Goal: Task Accomplishment & Management: Manage account settings

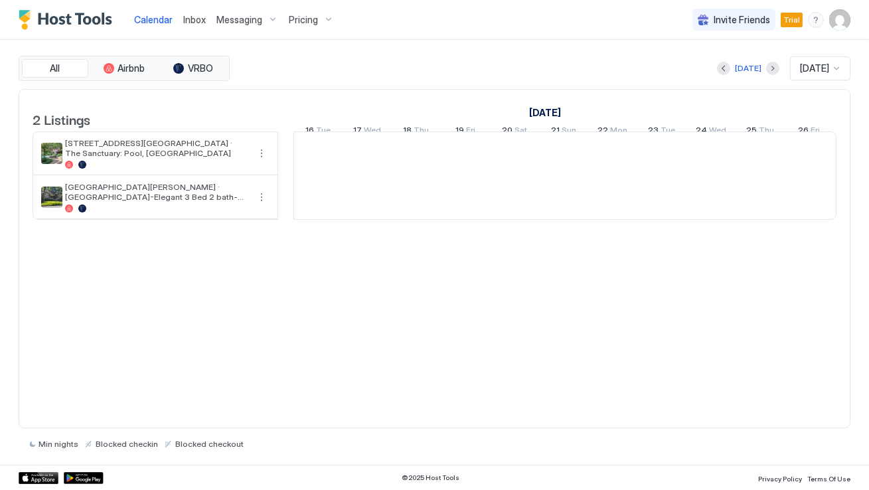
scroll to position [0, 737]
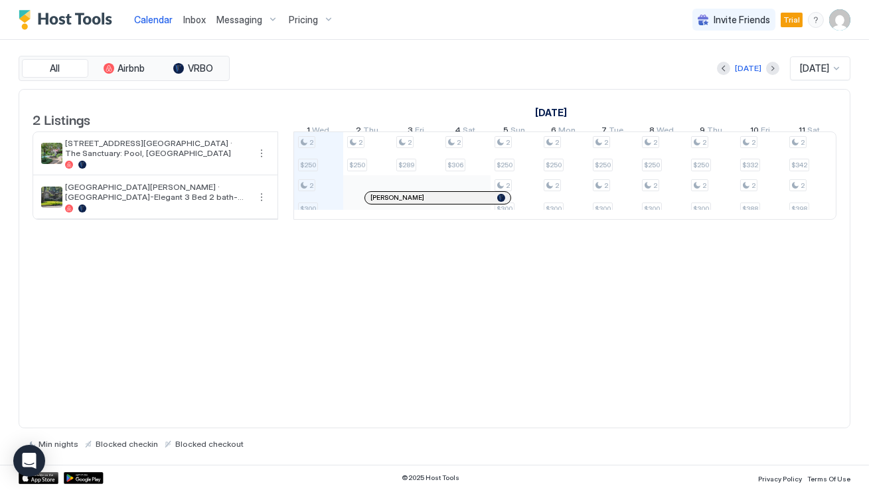
click at [313, 16] on span "Pricing" at bounding box center [303, 20] width 29 height 12
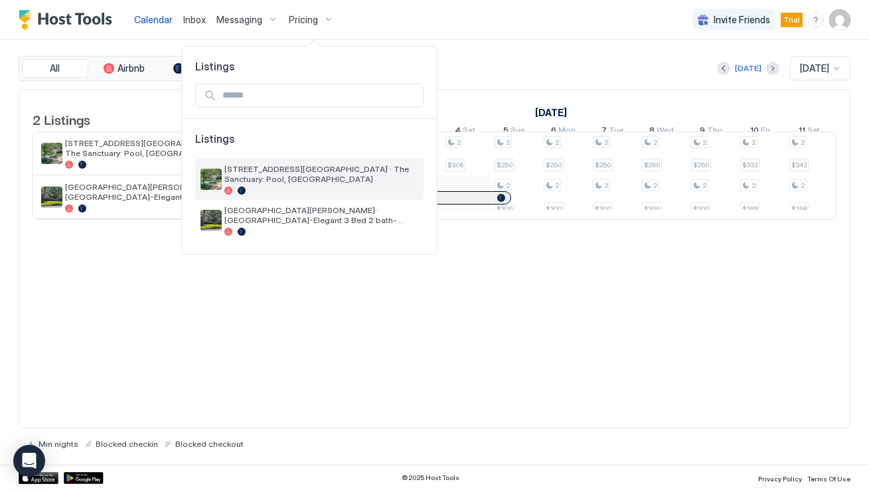
click at [258, 181] on span "[STREET_ADDRESS][GEOGRAPHIC_DATA] · The Sanctuary: Pool, [GEOGRAPHIC_DATA]" at bounding box center [321, 174] width 194 height 20
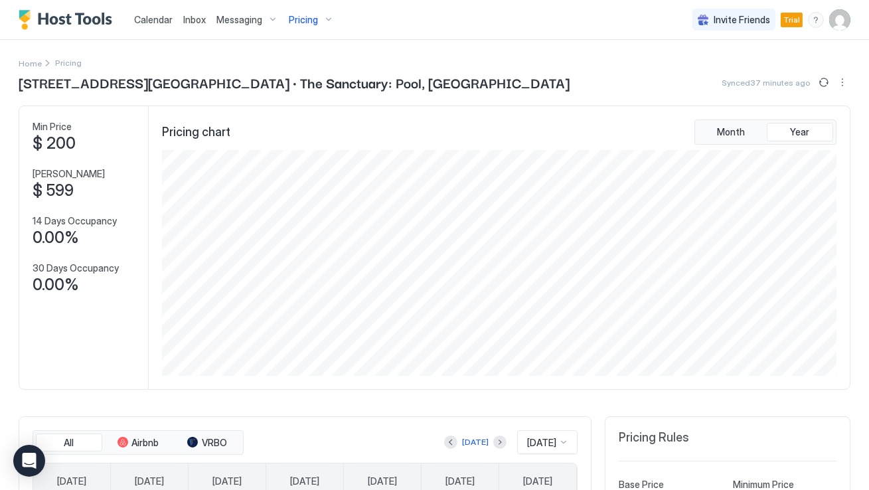
click at [322, 14] on div "Pricing" at bounding box center [312, 20] width 56 height 23
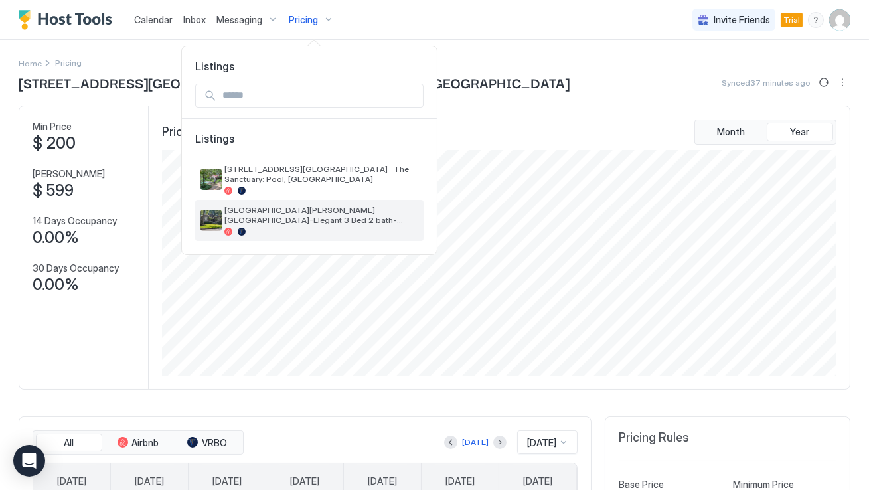
click at [260, 207] on span "[GEOGRAPHIC_DATA][PERSON_NAME] · [GEOGRAPHIC_DATA]-Elegant 3 Bed 2 bath-[GEOGRA…" at bounding box center [321, 215] width 194 height 20
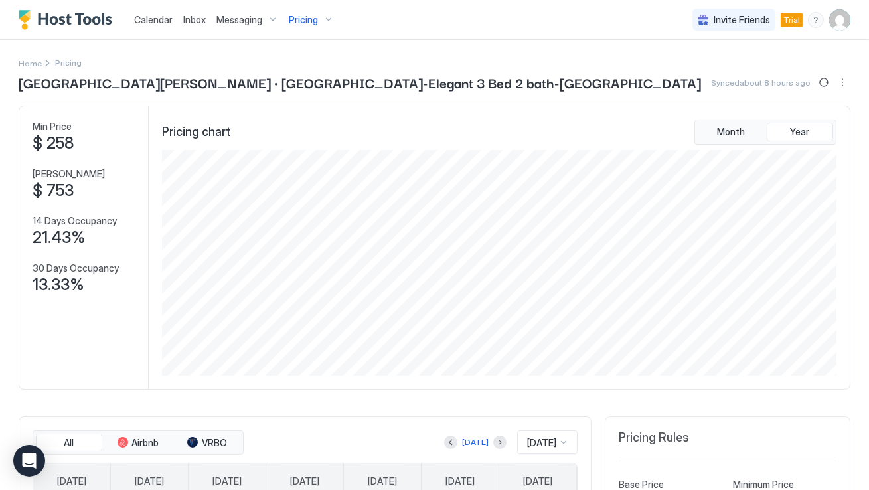
scroll to position [428, 0]
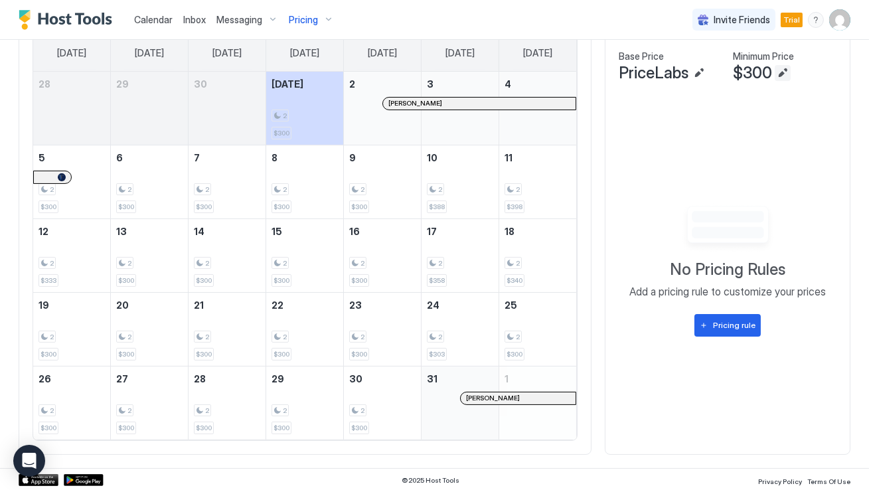
click at [785, 70] on button "Edit" at bounding box center [783, 73] width 16 height 16
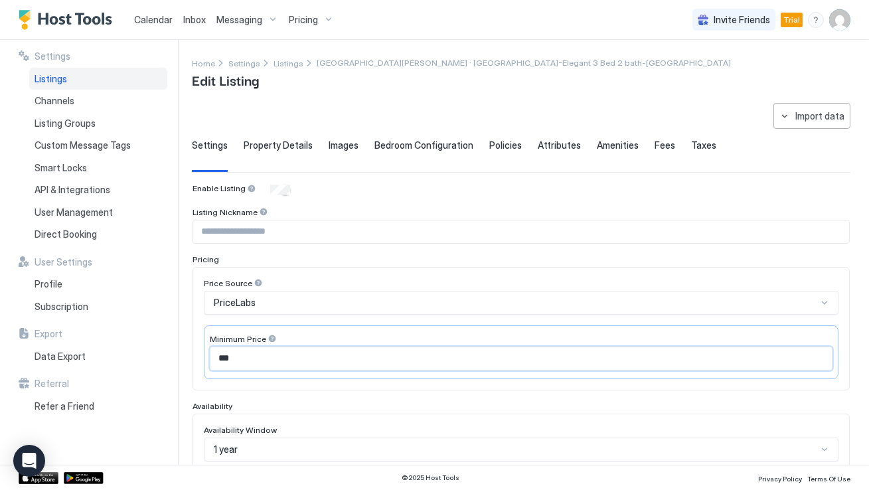
drag, startPoint x: 246, startPoint y: 357, endPoint x: 203, endPoint y: 357, distance: 43.2
click at [204, 357] on div "Minimum Price ***" at bounding box center [521, 352] width 635 height 54
click at [228, 359] on input "***" at bounding box center [520, 358] width 621 height 23
drag, startPoint x: 224, startPoint y: 359, endPoint x: 206, endPoint y: 359, distance: 17.9
click at [206, 359] on div "Minimum Price ***" at bounding box center [521, 352] width 635 height 54
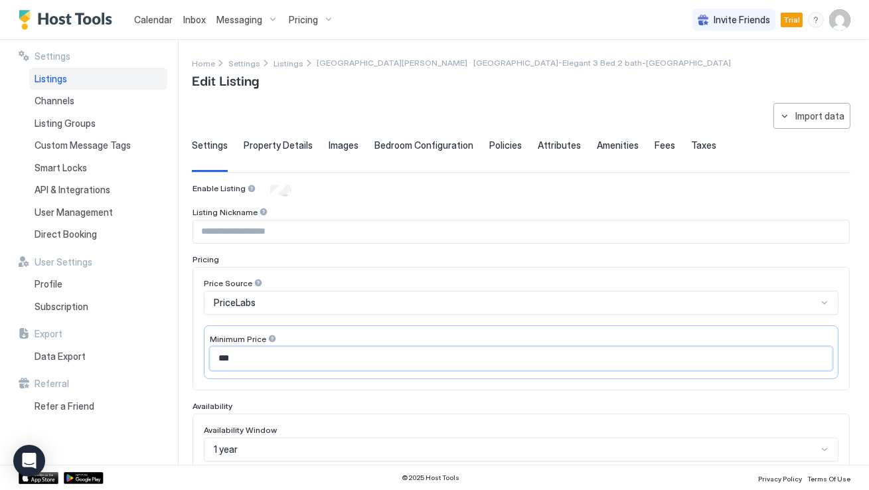
click at [205, 364] on div "Minimum Price ***" at bounding box center [521, 352] width 635 height 54
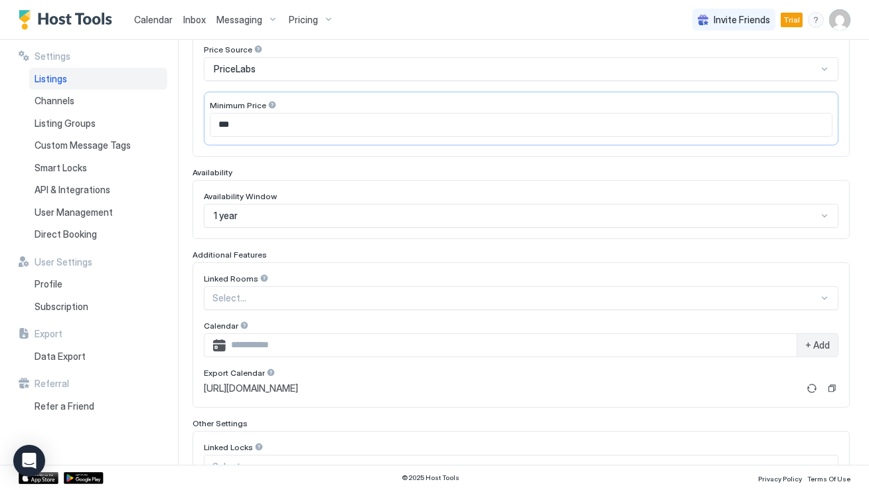
scroll to position [192, 0]
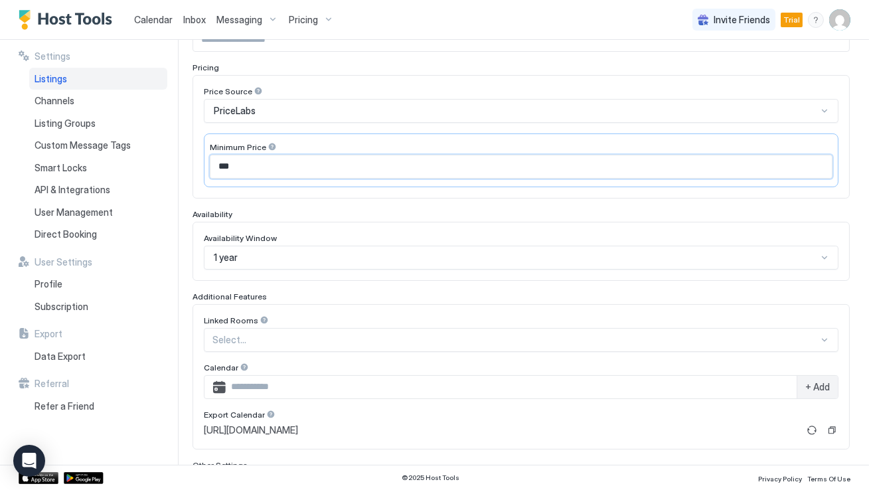
drag, startPoint x: 224, startPoint y: 168, endPoint x: 216, endPoint y: 168, distance: 8.0
click at [216, 168] on input "***" at bounding box center [520, 166] width 621 height 23
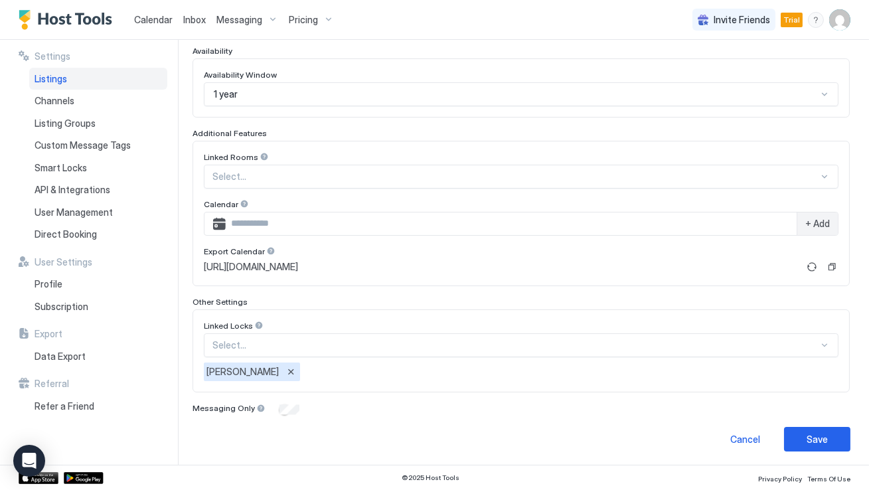
type input "***"
click at [803, 437] on button "Save" at bounding box center [817, 439] width 66 height 25
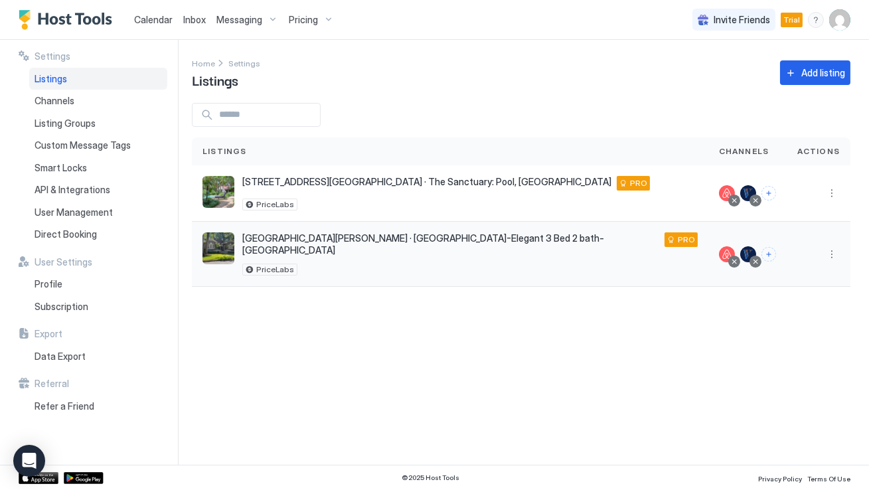
click at [414, 243] on span "[GEOGRAPHIC_DATA][PERSON_NAME] · [GEOGRAPHIC_DATA]-Elegant 3 Bed 2 bath-[GEOGRA…" at bounding box center [450, 243] width 417 height 23
click at [836, 251] on button "More options" at bounding box center [832, 254] width 16 height 16
click at [799, 306] on span "Listing Settings" at bounding box center [801, 310] width 59 height 10
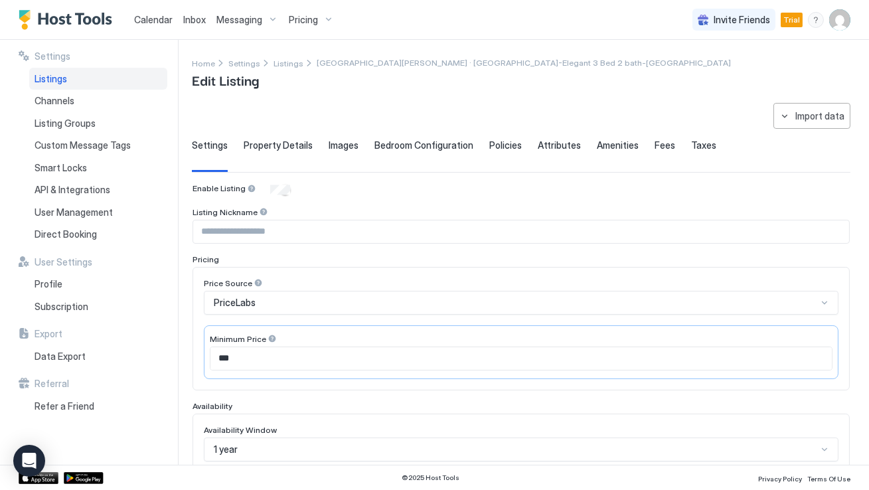
type input "***"
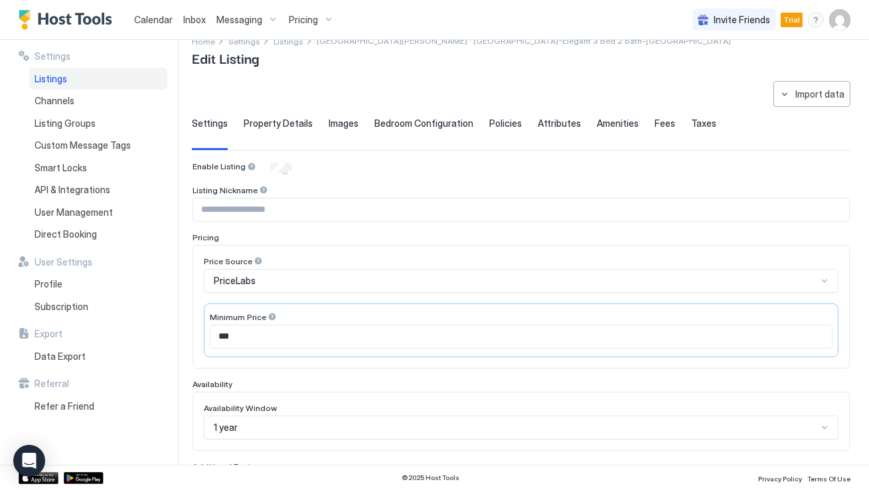
scroll to position [6, 0]
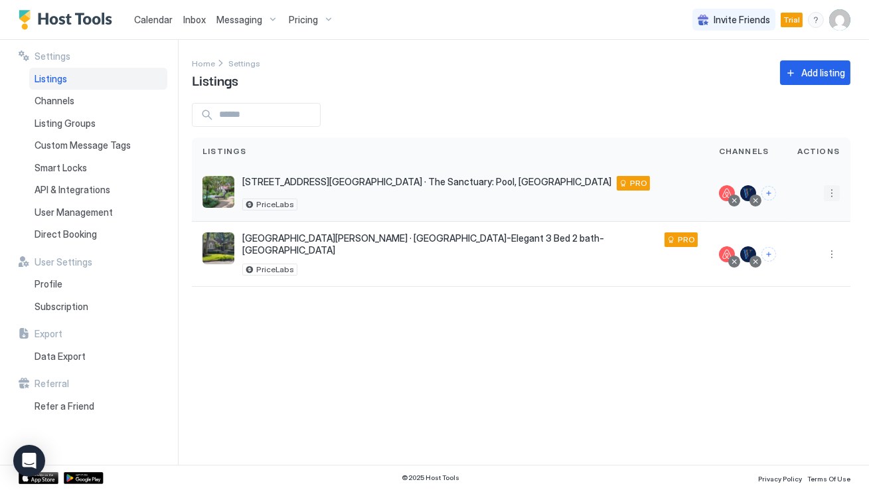
click at [836, 196] on button "More options" at bounding box center [832, 193] width 16 height 16
click at [806, 257] on span "Listing Settings" at bounding box center [801, 254] width 59 height 10
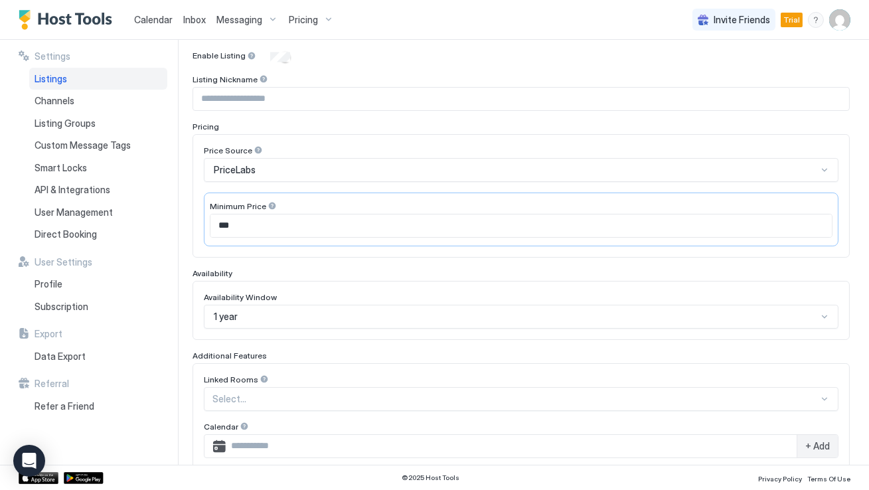
scroll to position [133, 0]
drag, startPoint x: 222, startPoint y: 226, endPoint x: 199, endPoint y: 227, distance: 23.2
click at [199, 227] on div "Price Source PriceLabs Minimum Price ***" at bounding box center [521, 195] width 657 height 123
click at [230, 226] on input "***" at bounding box center [520, 225] width 621 height 23
type input "***"
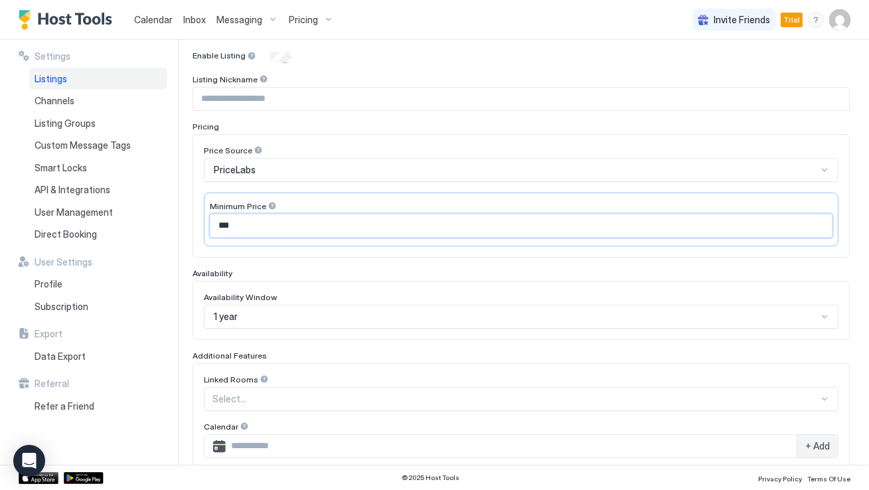
click at [296, 249] on div "Price Source PriceLabs Minimum Price ***" at bounding box center [521, 195] width 657 height 123
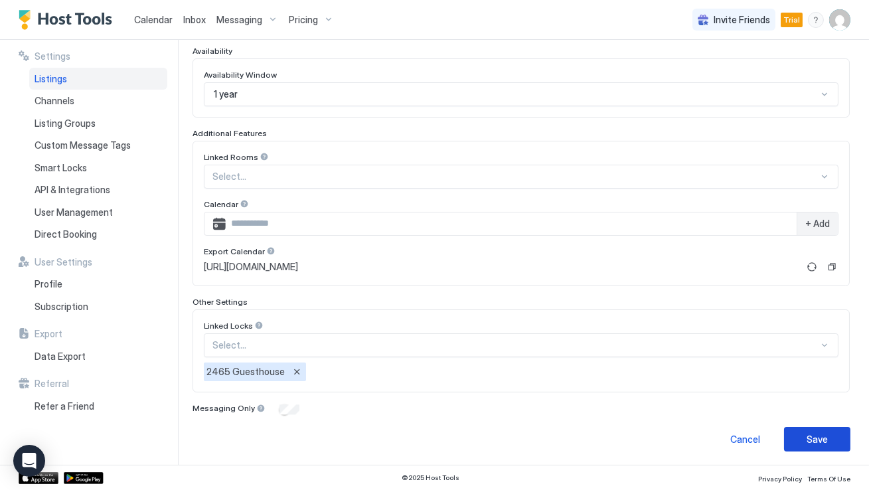
click at [837, 438] on button "Save" at bounding box center [817, 439] width 66 height 25
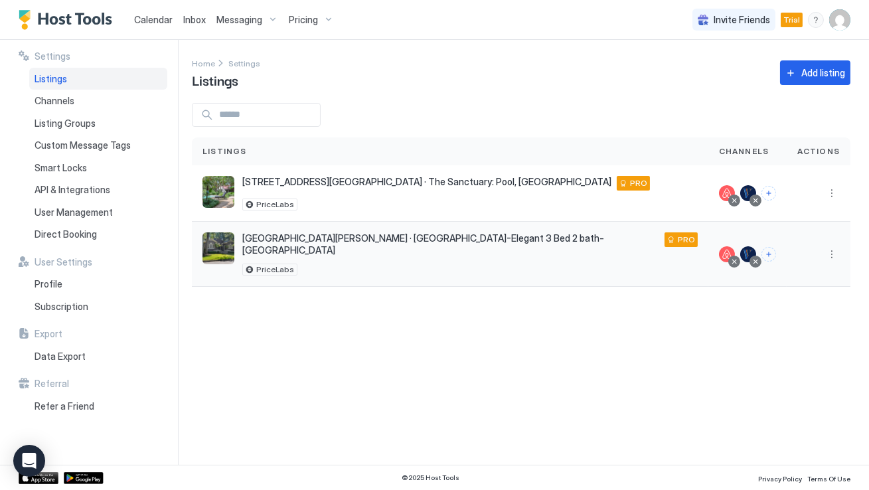
click at [390, 241] on span "[GEOGRAPHIC_DATA][PERSON_NAME] · [GEOGRAPHIC_DATA]-Elegant 3 Bed 2 bath-[GEOGRA…" at bounding box center [450, 243] width 417 height 23
click at [428, 180] on span "[STREET_ADDRESS][GEOGRAPHIC_DATA] · The Sanctuary: Pool, [GEOGRAPHIC_DATA]" at bounding box center [426, 182] width 369 height 12
click at [295, 204] on div "PriceLabs" at bounding box center [446, 205] width 408 height 12
click at [325, 23] on div "Pricing" at bounding box center [312, 20] width 56 height 23
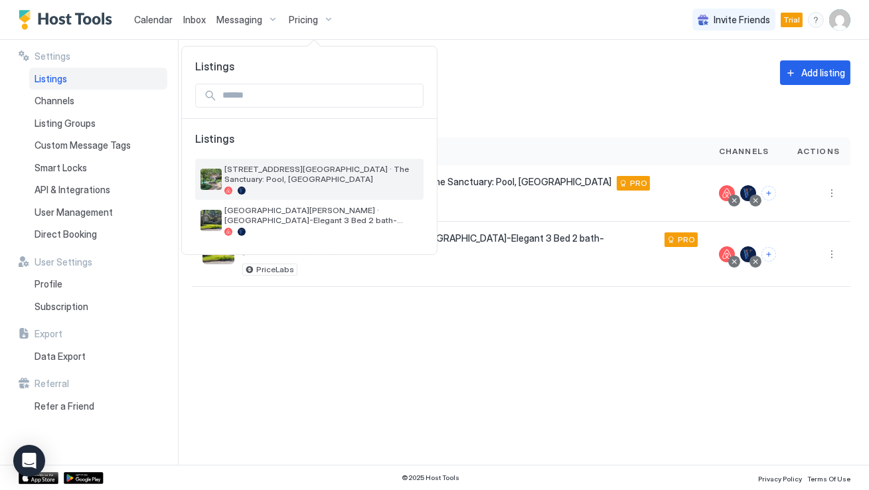
click at [280, 167] on span "[STREET_ADDRESS][GEOGRAPHIC_DATA] · The Sanctuary: Pool, [GEOGRAPHIC_DATA]" at bounding box center [321, 174] width 194 height 20
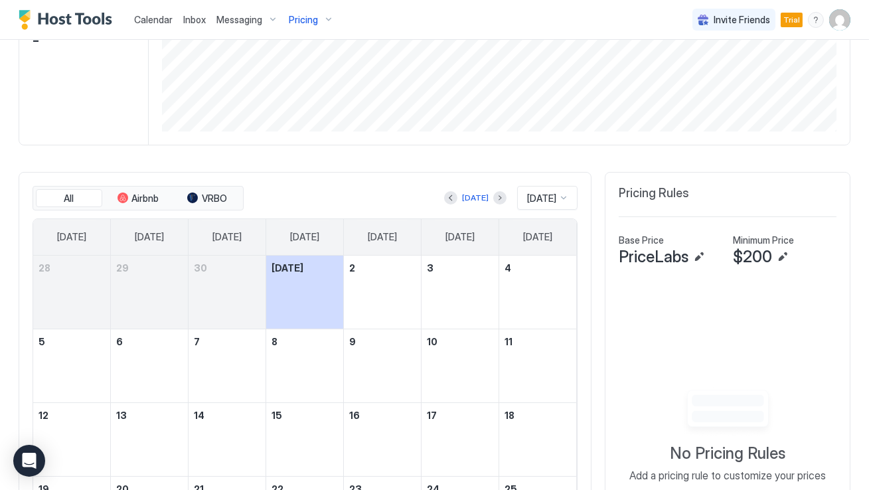
scroll to position [428, 0]
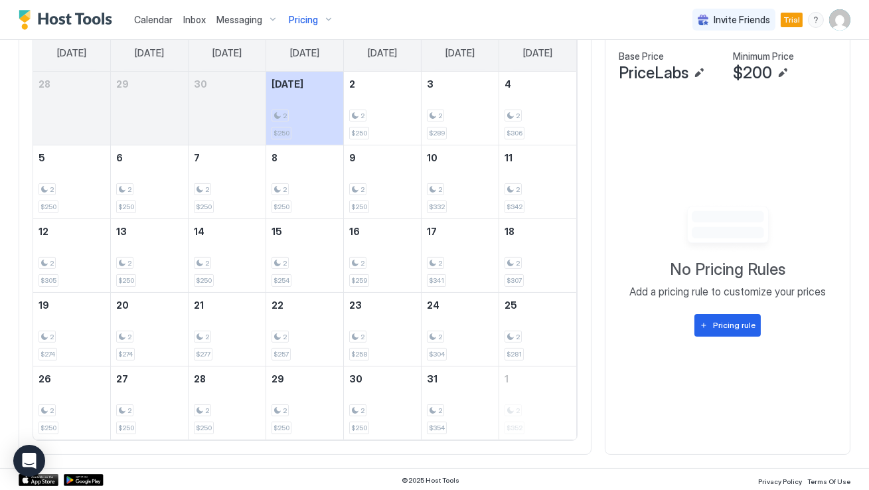
click at [583, 347] on div "All Airbnb VRBO [DATE] [DATE] [DATE] [DATE] [DATE] [DATE] [DATE] [DATE] [DATE] …" at bounding box center [305, 221] width 573 height 467
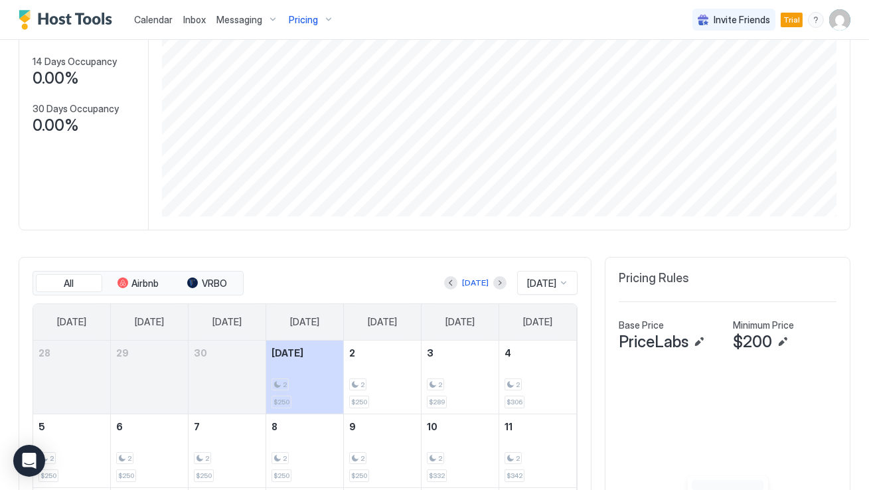
scroll to position [0, 0]
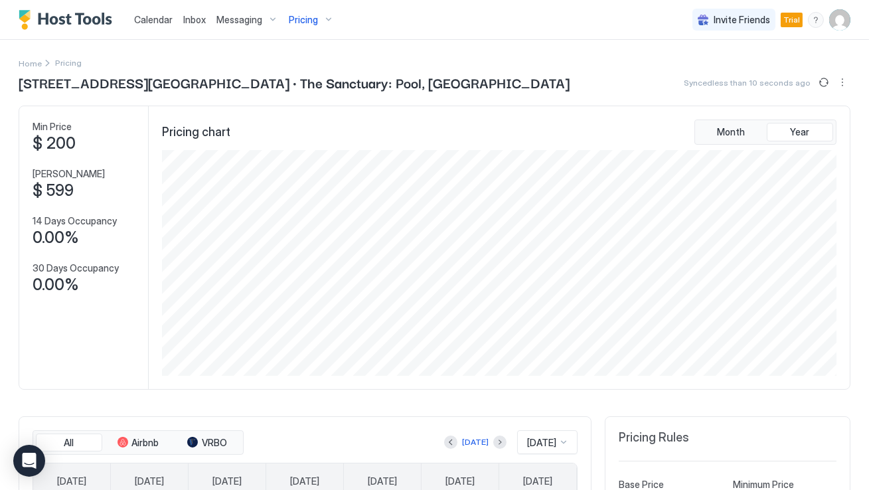
click at [323, 25] on div "Pricing" at bounding box center [312, 20] width 56 height 23
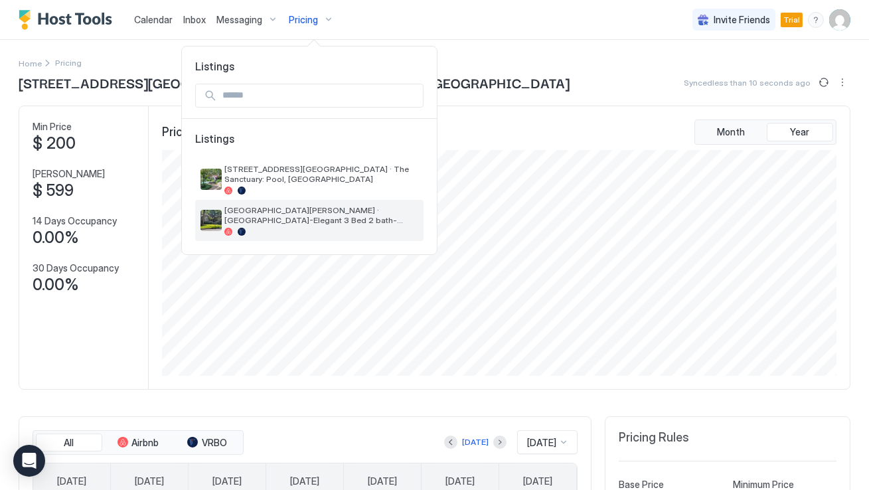
click at [290, 212] on span "[GEOGRAPHIC_DATA][PERSON_NAME] · [GEOGRAPHIC_DATA]-Elegant 3 Bed 2 bath-[GEOGRA…" at bounding box center [321, 215] width 194 height 20
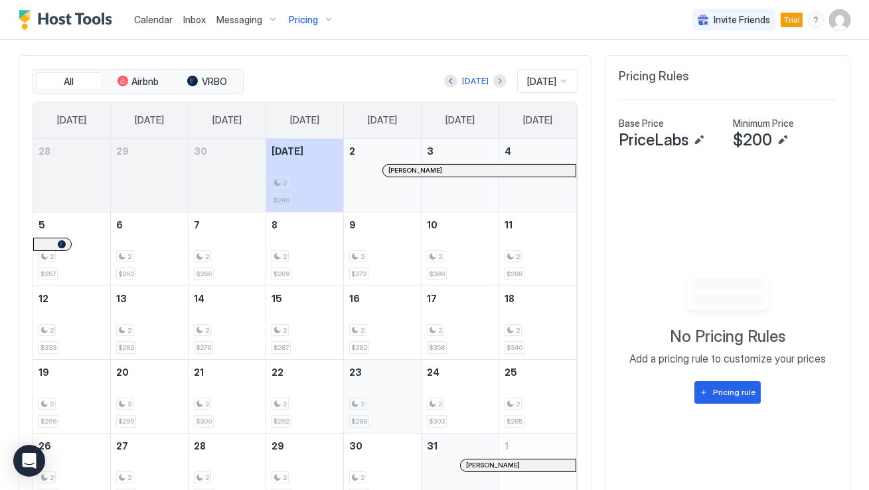
scroll to position [376, 0]
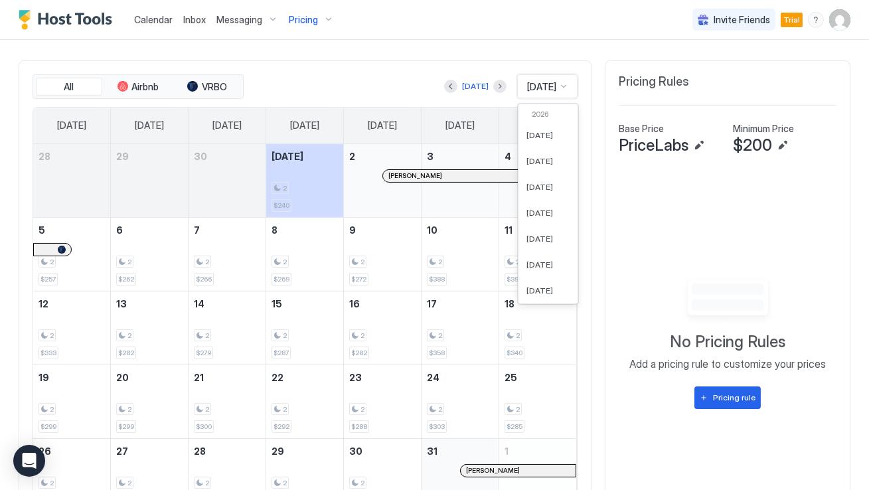
click at [558, 80] on div "[DATE]" at bounding box center [542, 86] width 32 height 12
click at [540, 243] on div "[DATE]" at bounding box center [548, 256] width 59 height 26
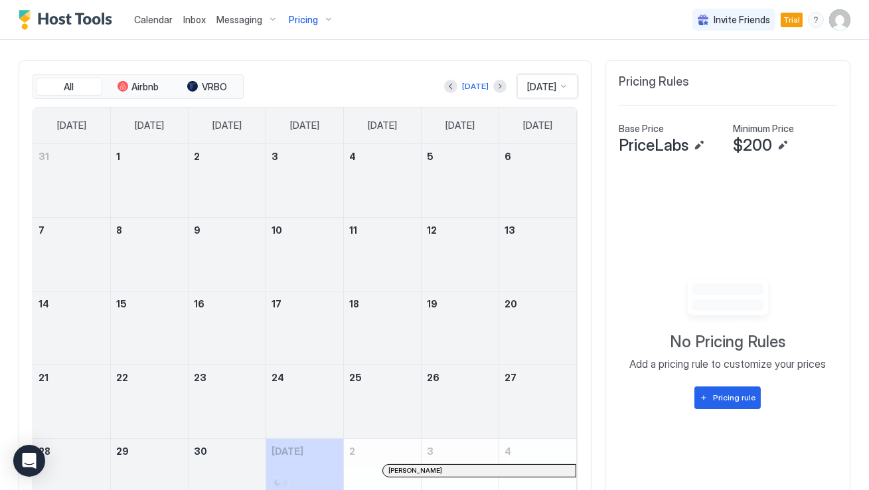
click at [580, 250] on div "All Airbnb VRBO [DATE] option [DATE], selected. [DATE] [DATE] [DATE] [DATE] [DA…" at bounding box center [305, 293] width 573 height 467
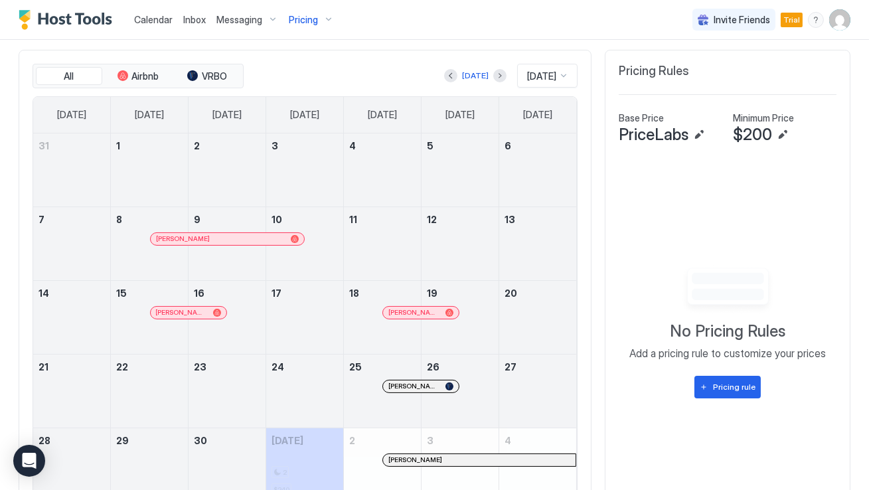
scroll to position [388, 0]
click at [493, 68] on button "Next month" at bounding box center [499, 74] width 13 height 13
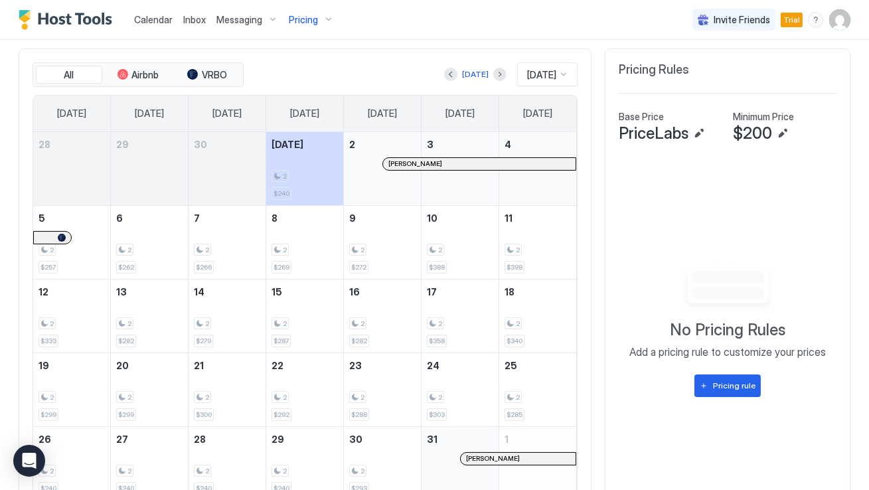
click at [23, 102] on div "All Airbnb VRBO [DATE] [DATE] [DATE] [DATE] [DATE] [DATE] [DATE] [DATE] [DATE] …" at bounding box center [305, 281] width 573 height 467
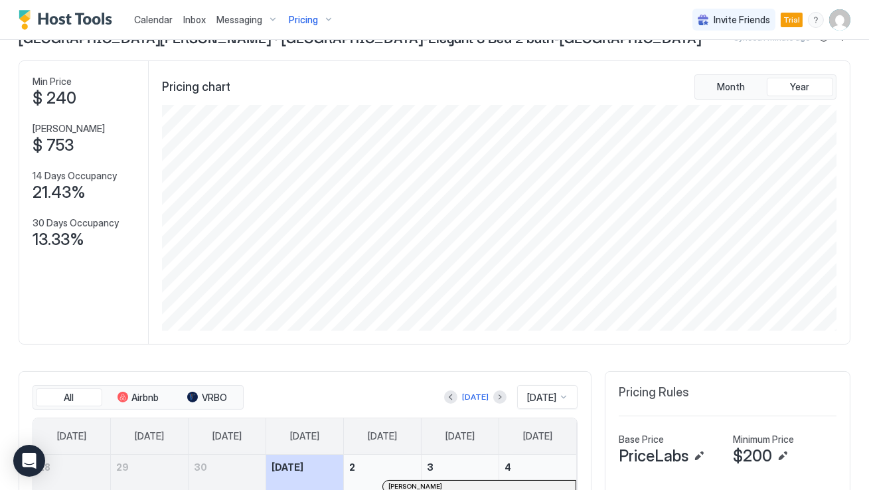
scroll to position [0, 0]
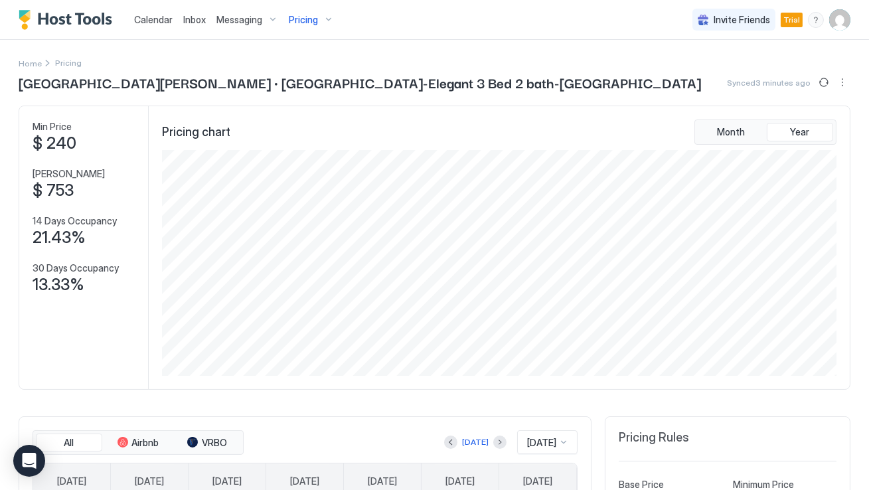
drag, startPoint x: 323, startPoint y: 73, endPoint x: 323, endPoint y: 20, distance: 53.1
click at [323, 20] on div "Pricing" at bounding box center [312, 20] width 56 height 23
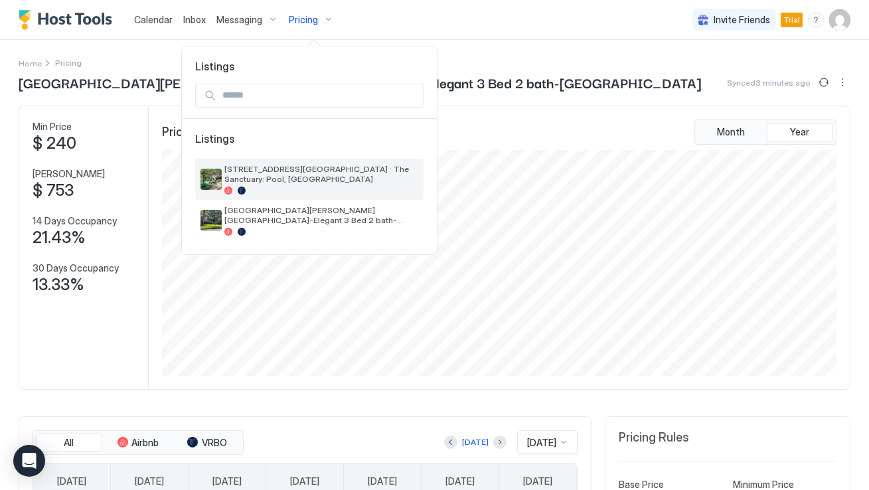
click at [279, 173] on span "[STREET_ADDRESS][GEOGRAPHIC_DATA] · The Sanctuary: Pool, [GEOGRAPHIC_DATA]" at bounding box center [321, 174] width 194 height 20
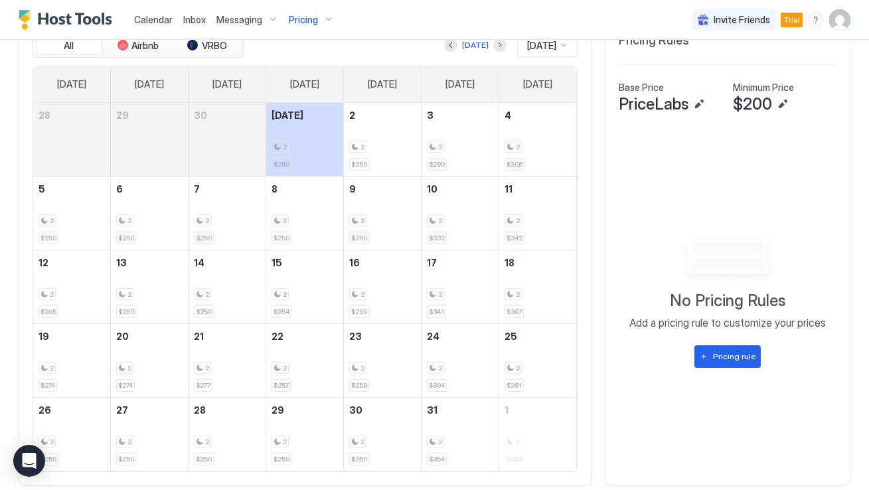
scroll to position [428, 0]
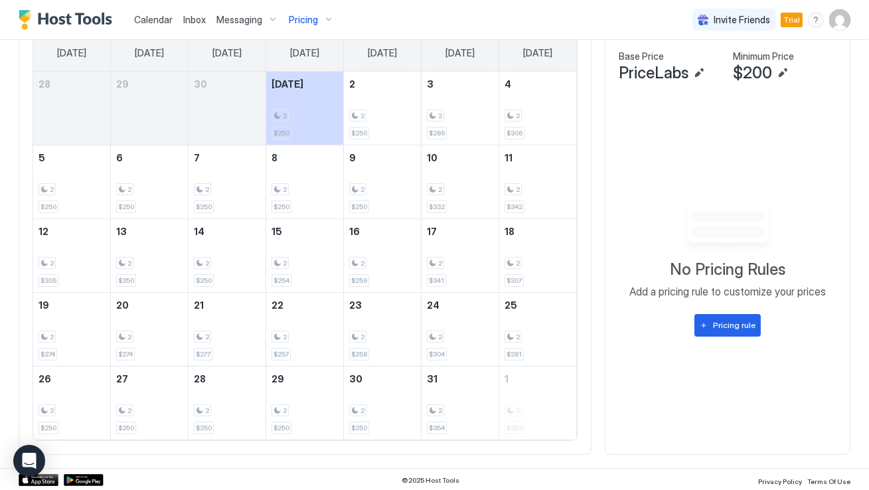
click at [15, 189] on div "Home Pricing [STREET_ADDRESS][GEOGRAPHIC_DATA] · The Sanctuary: Pool, Lush Gard…" at bounding box center [434, 40] width 869 height 857
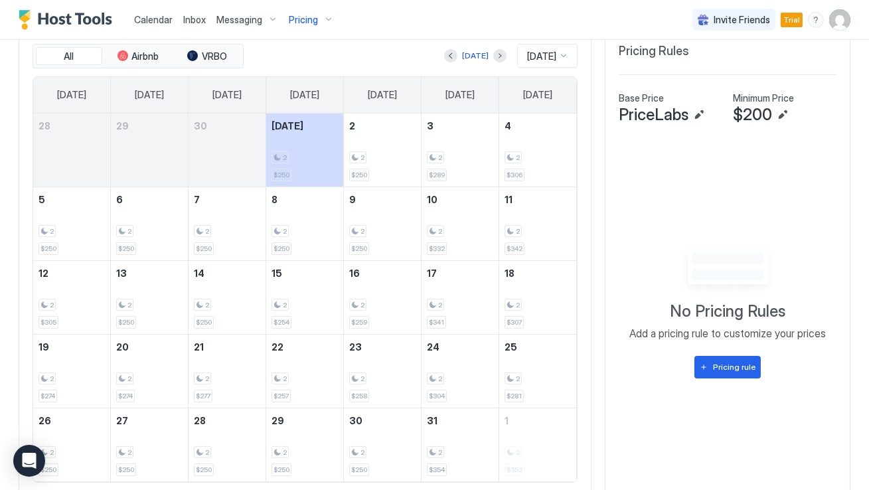
scroll to position [388, 0]
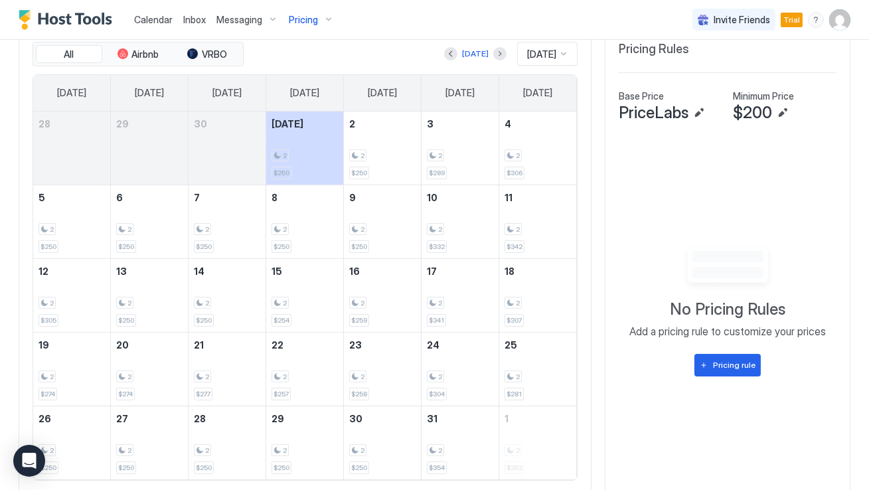
click at [536, 43] on div "[DATE]" at bounding box center [547, 54] width 60 height 24
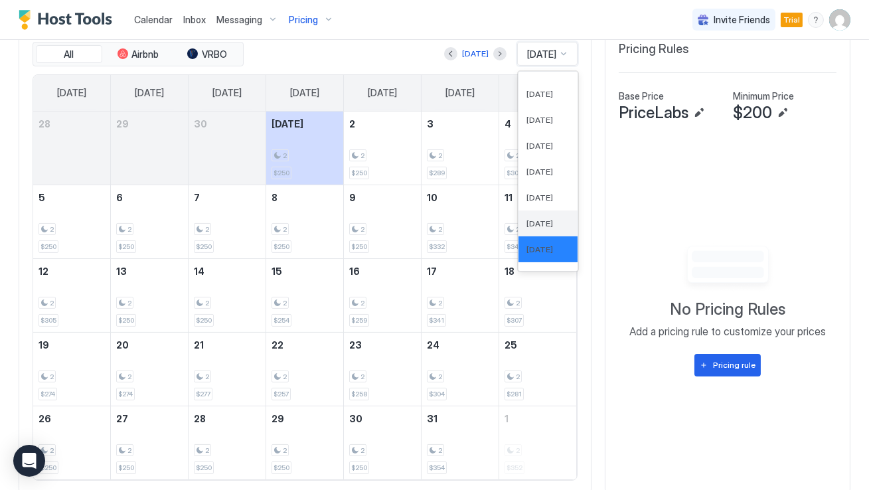
click at [558, 226] on div "[DATE]" at bounding box center [548, 223] width 43 height 10
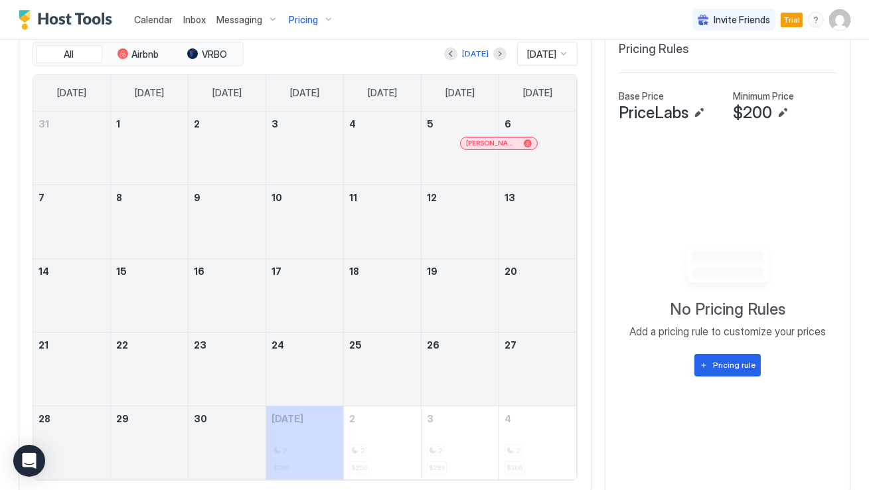
click at [19, 278] on div "All Airbnb VRBO [DATE] [DATE] [DATE] [DATE] [DATE] [DATE] [DATE] [DATE] [DATE] …" at bounding box center [305, 261] width 573 height 467
click at [590, 274] on div "All Airbnb VRBO [DATE] [DATE] [DATE] [DATE] [DATE] [DATE] [DATE] [DATE] [DATE] …" at bounding box center [305, 261] width 573 height 467
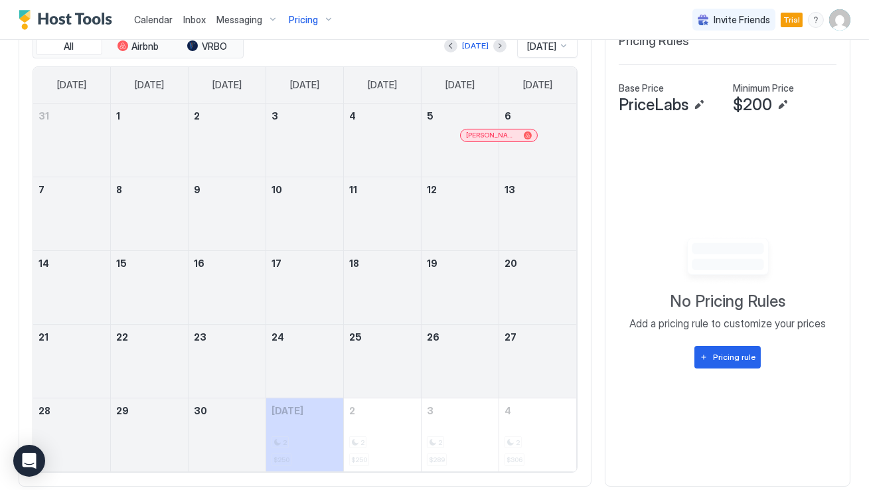
click at [21, 145] on div "All Airbnb VRBO [DATE] [DATE] [DATE] [DATE] [DATE] [DATE] [DATE] [DATE] [DATE] …" at bounding box center [305, 253] width 573 height 467
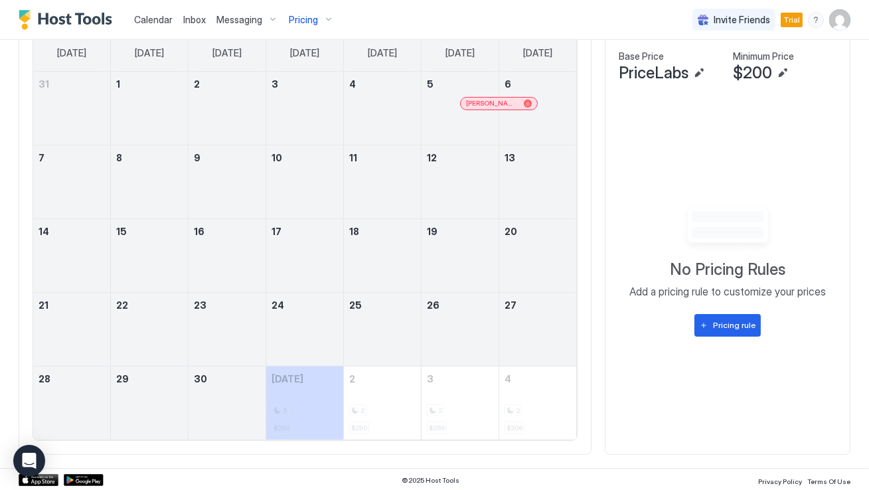
scroll to position [0, 0]
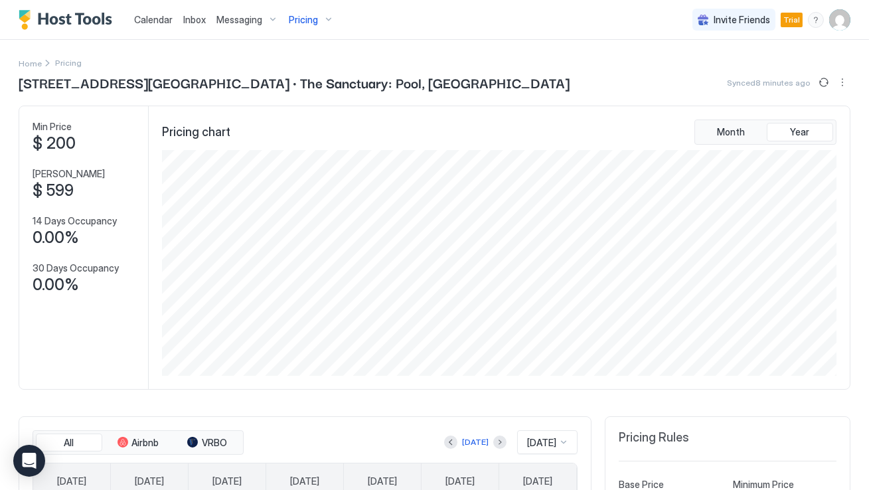
click at [326, 20] on div "Pricing" at bounding box center [312, 20] width 56 height 23
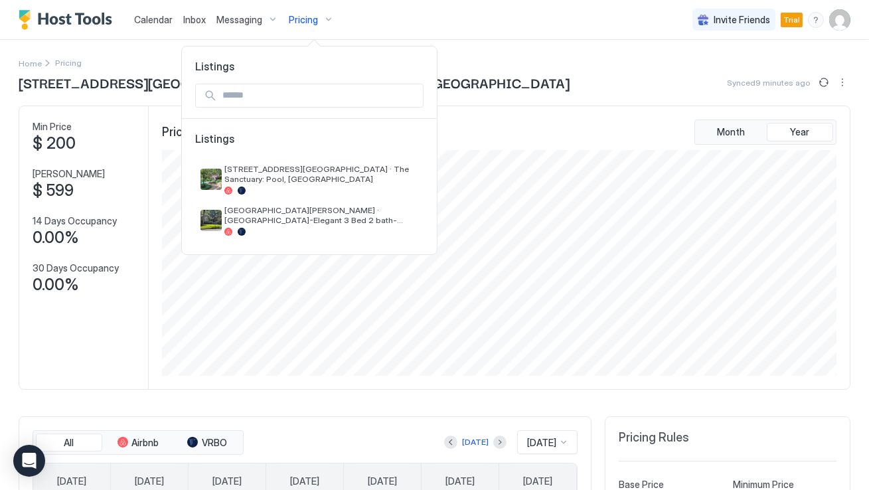
click at [256, 25] on div at bounding box center [434, 245] width 869 height 490
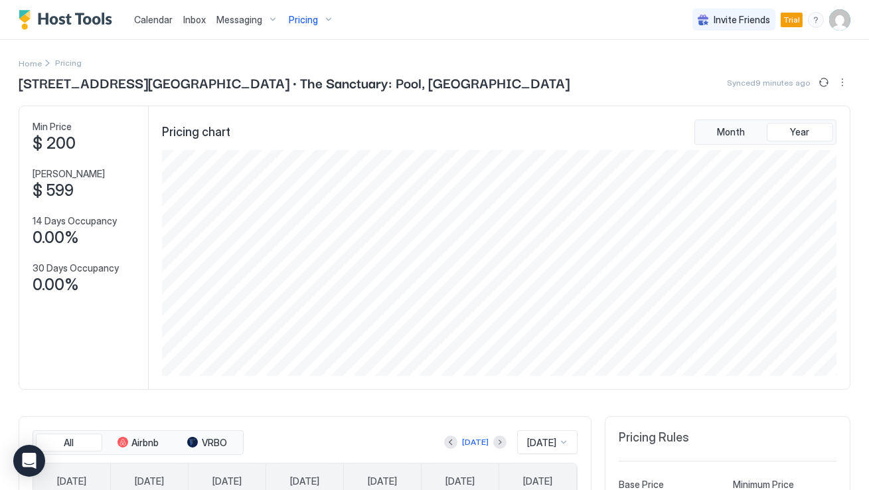
click at [268, 21] on div "Messaging" at bounding box center [247, 20] width 72 height 23
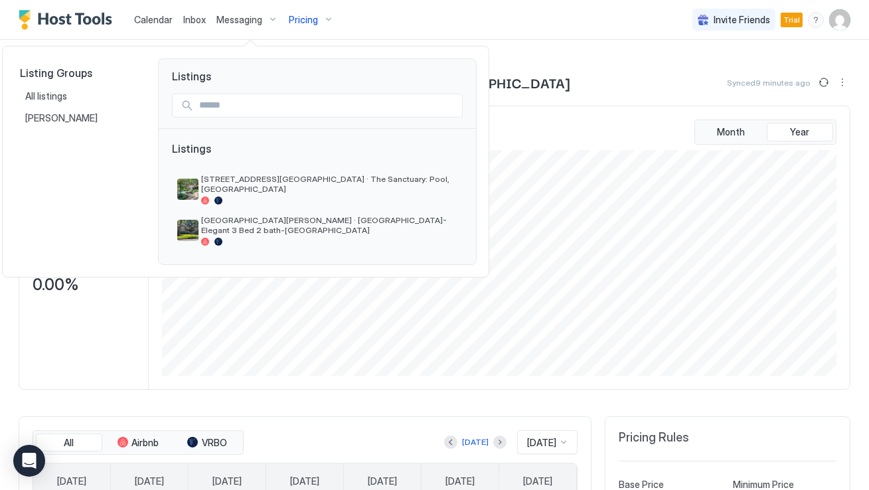
click at [158, 21] on div at bounding box center [434, 245] width 869 height 490
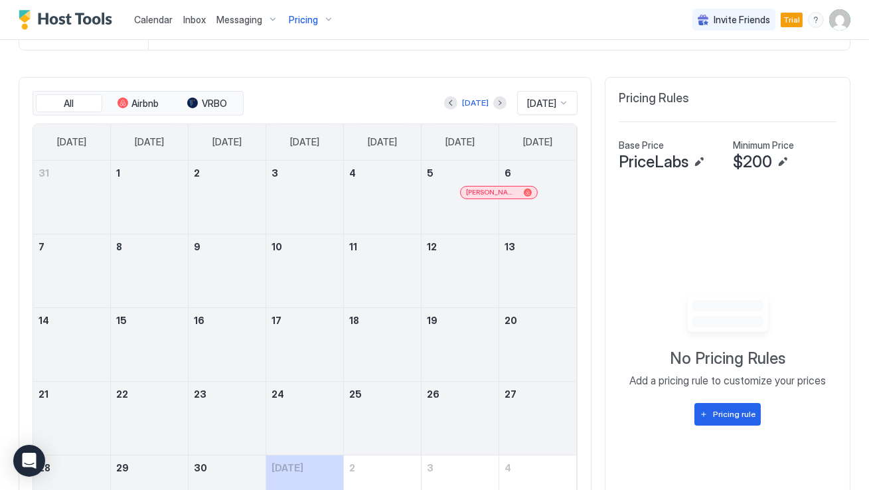
scroll to position [339, 0]
click at [482, 189] on div at bounding box center [482, 193] width 11 height 11
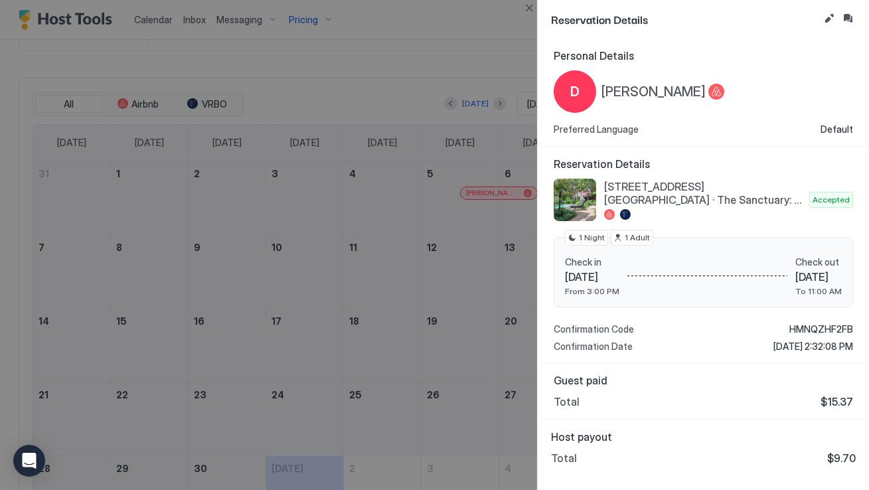
click at [335, 92] on div at bounding box center [434, 245] width 869 height 490
click at [523, 28] on div at bounding box center [434, 245] width 869 height 490
click at [532, 13] on button "Close" at bounding box center [529, 8] width 16 height 16
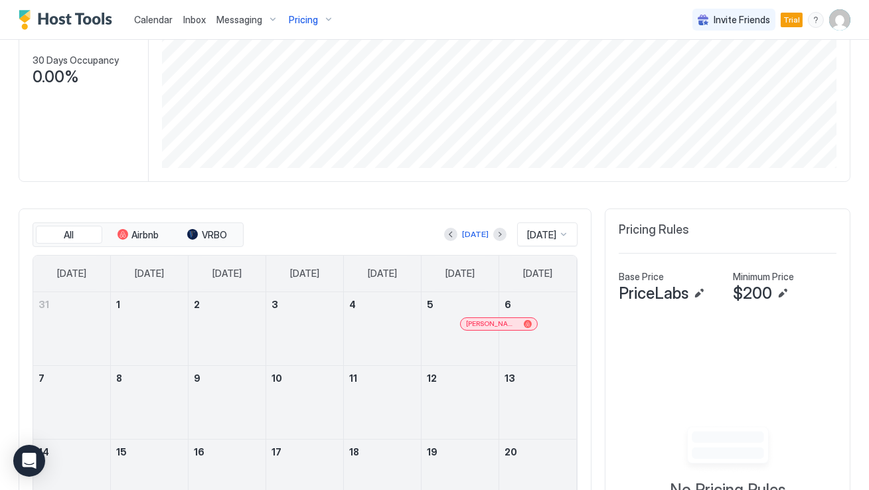
scroll to position [0, 0]
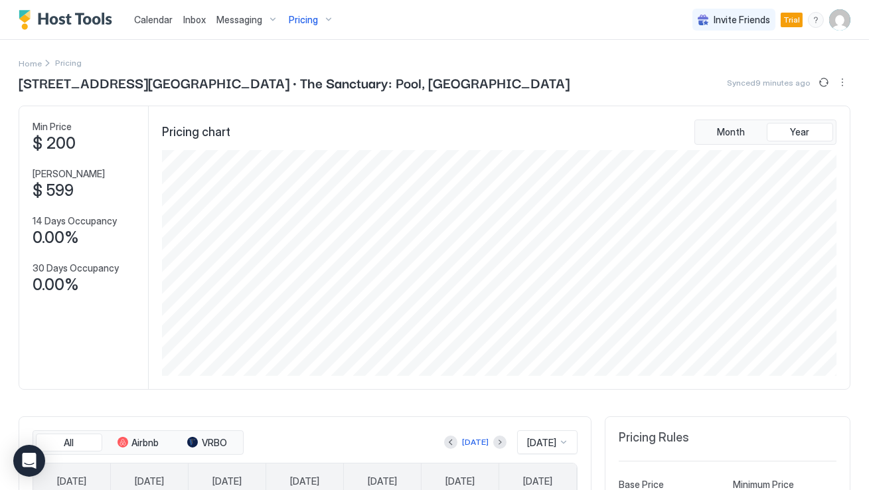
click at [327, 17] on div "Pricing" at bounding box center [312, 20] width 56 height 23
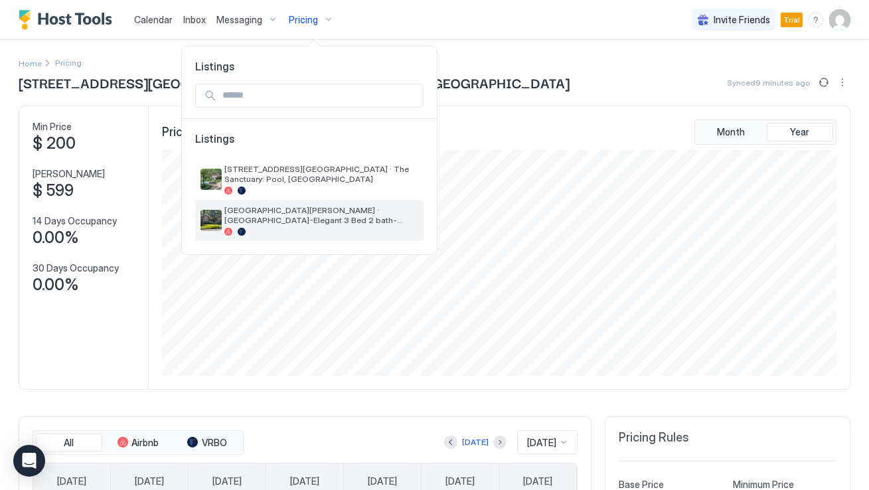
click at [305, 215] on span "[GEOGRAPHIC_DATA][PERSON_NAME] · [GEOGRAPHIC_DATA]-Elegant 3 Bed 2 bath-[GEOGRA…" at bounding box center [321, 215] width 194 height 20
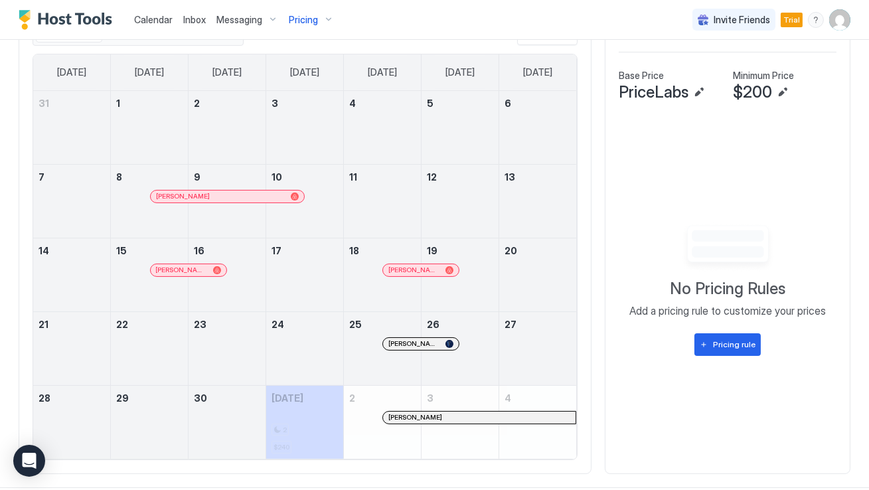
scroll to position [407, 0]
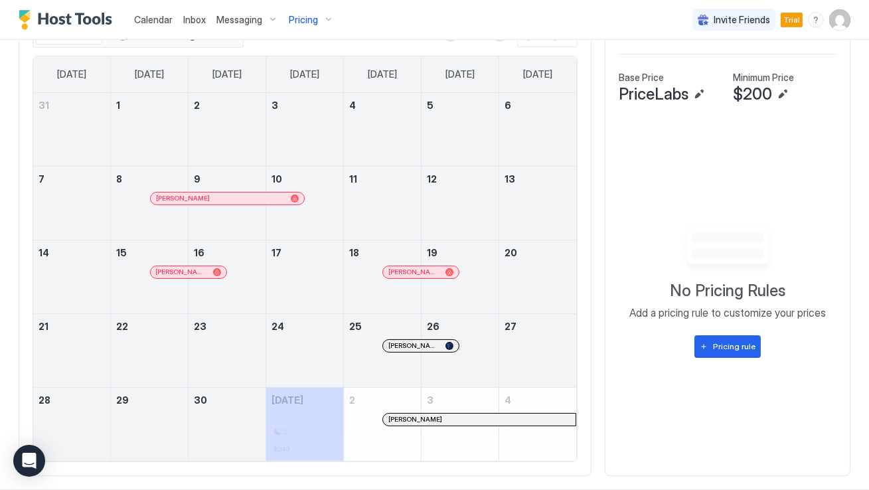
click at [280, 197] on div at bounding box center [280, 198] width 11 height 11
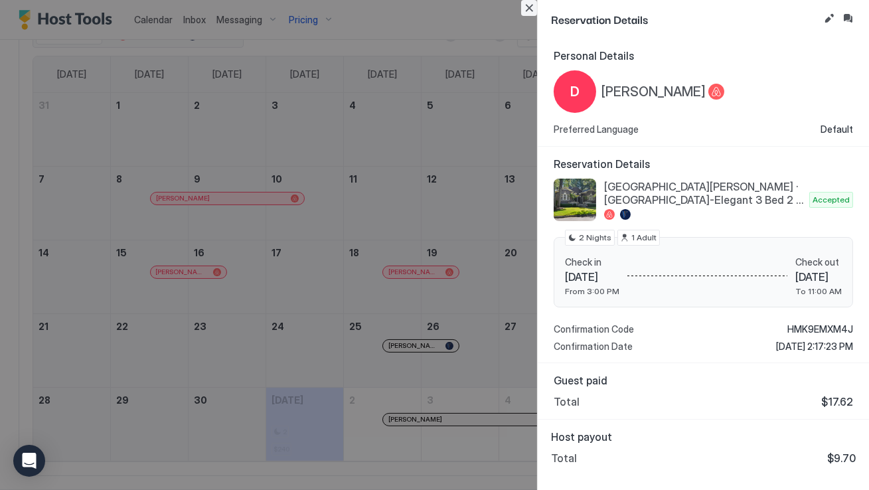
click at [532, 10] on button "Close" at bounding box center [529, 8] width 16 height 16
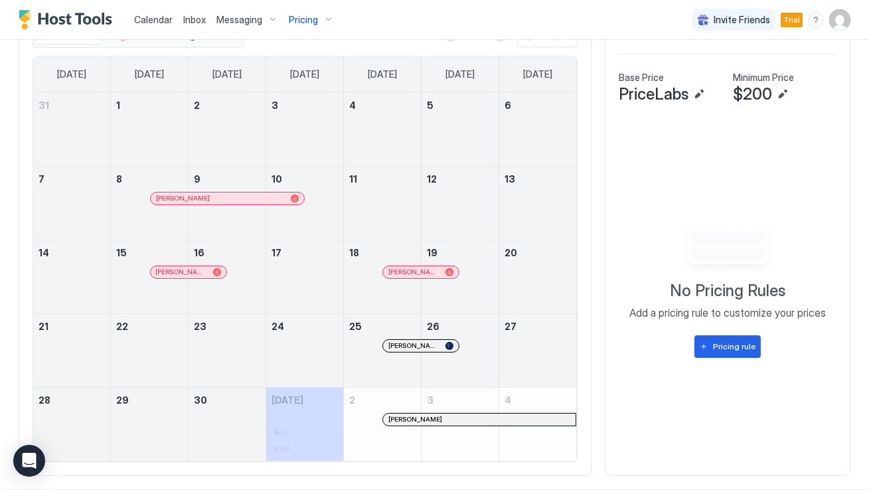
click at [183, 272] on div at bounding box center [182, 272] width 11 height 11
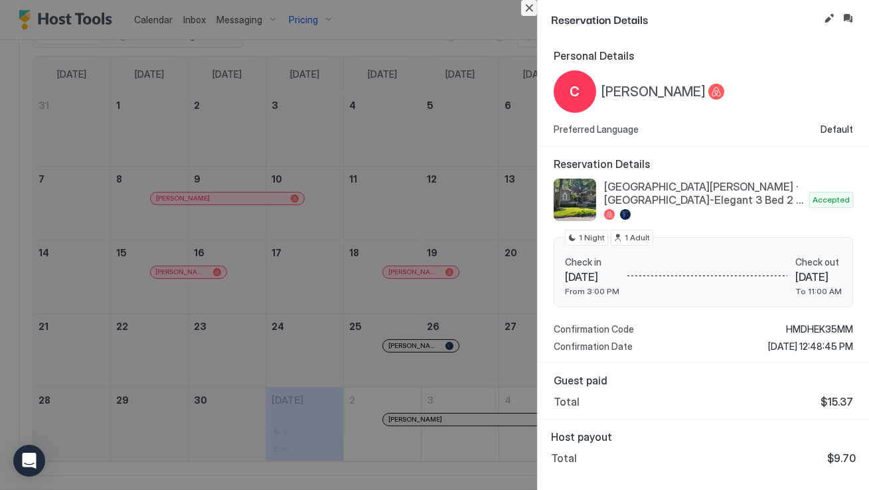
click at [535, 9] on button "Close" at bounding box center [529, 8] width 16 height 16
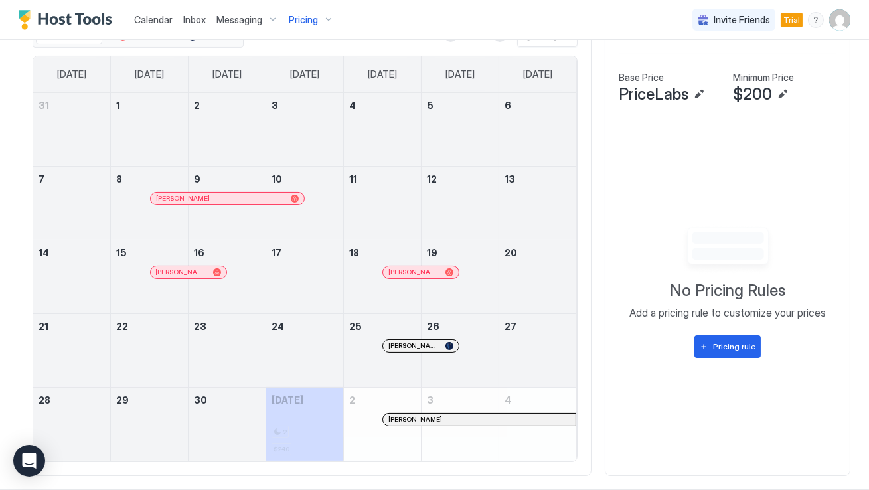
click at [431, 269] on div at bounding box center [431, 272] width 11 height 11
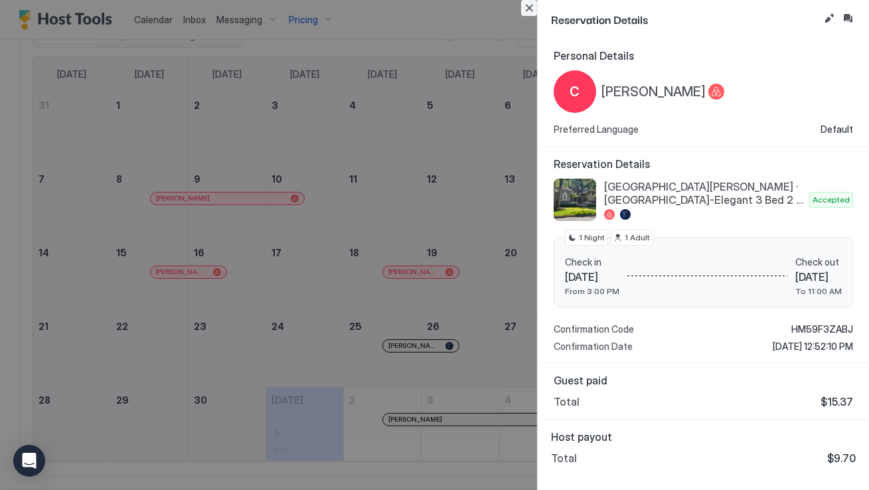
click at [531, 9] on button "Close" at bounding box center [529, 8] width 16 height 16
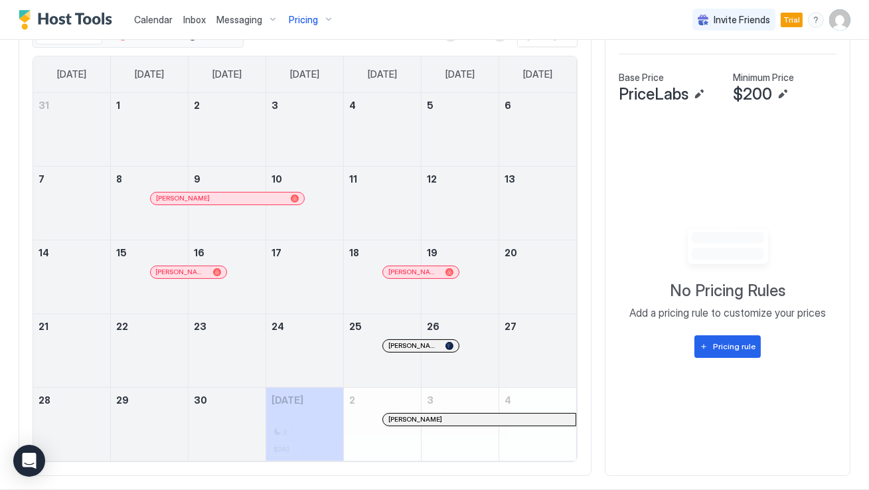
click at [403, 346] on div at bounding box center [403, 346] width 11 height 11
